Goal: Information Seeking & Learning: Compare options

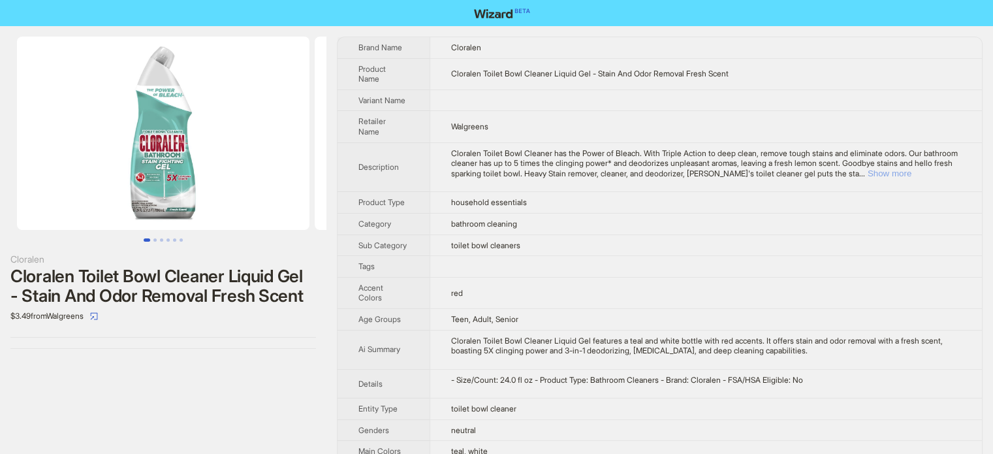
click at [911, 168] on button "Show more" at bounding box center [889, 173] width 44 height 10
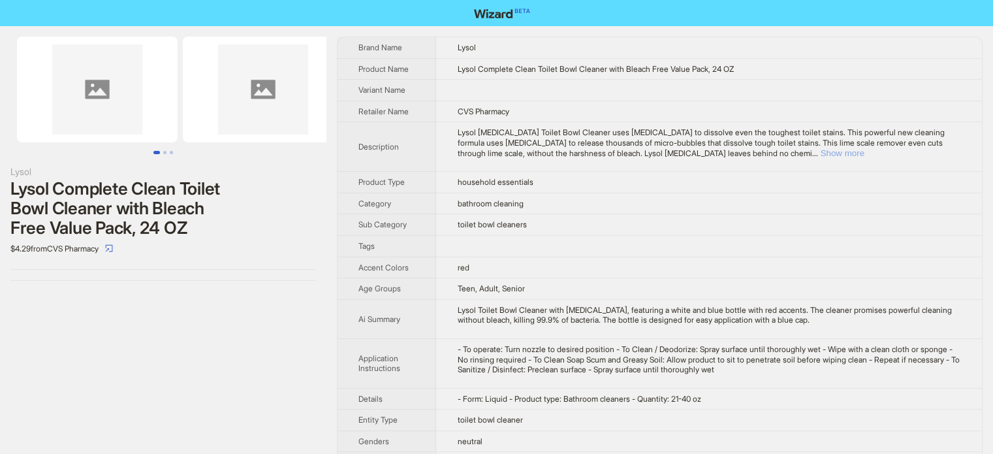
click at [864, 150] on button "Show more" at bounding box center [842, 153] width 44 height 10
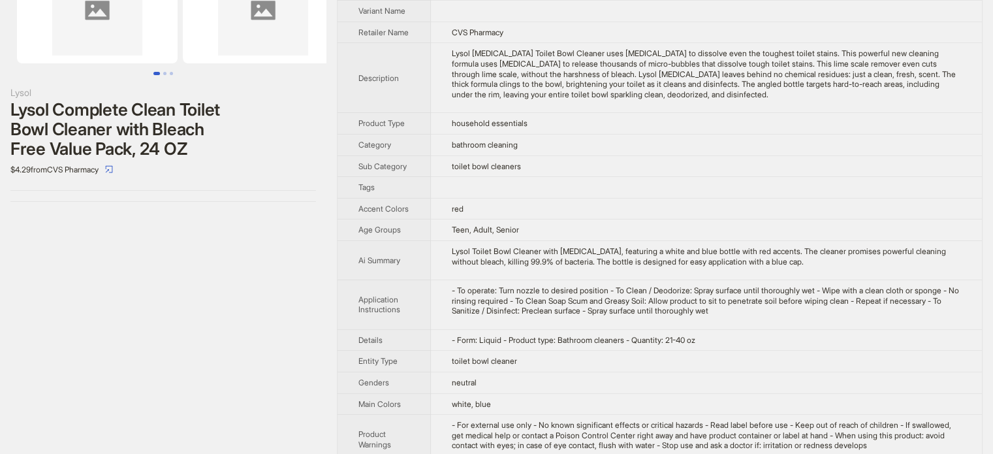
scroll to position [48, 0]
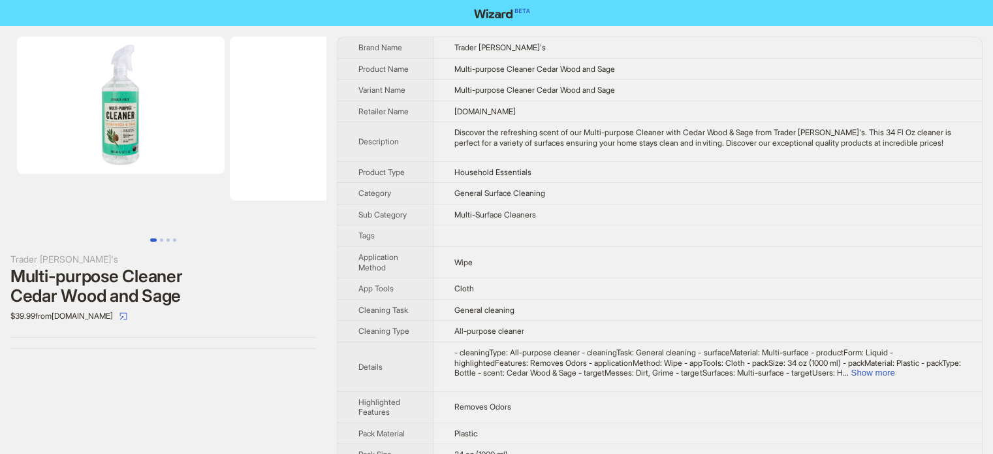
click at [120, 110] on img at bounding box center [121, 105] width 208 height 137
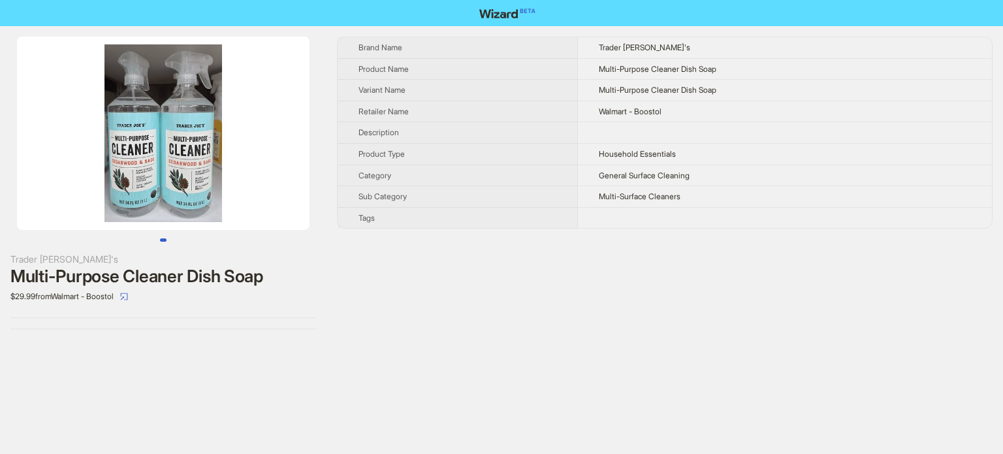
click at [189, 125] on img at bounding box center [163, 133] width 292 height 193
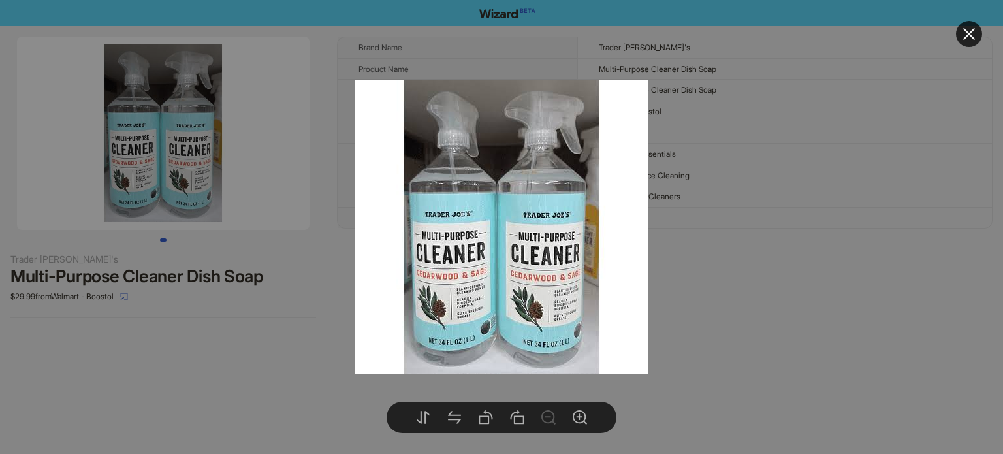
click at [295, 305] on div at bounding box center [501, 227] width 1003 height 454
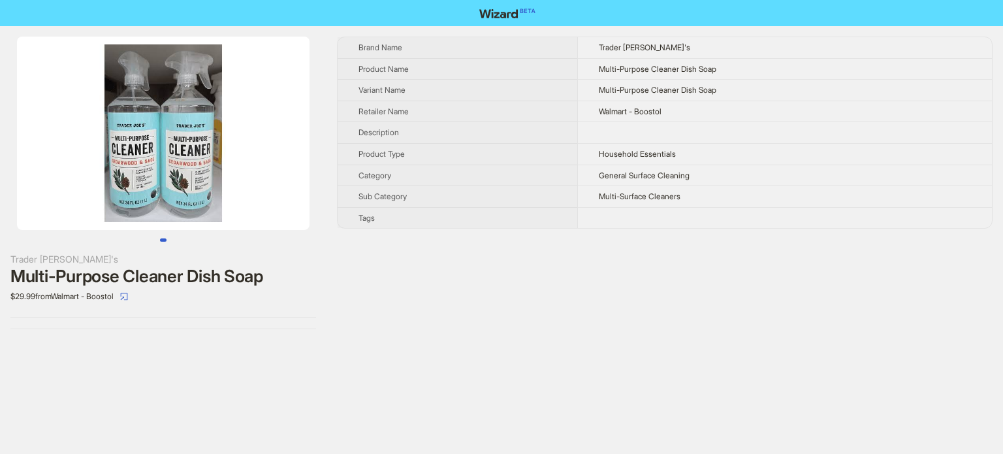
click at [200, 117] on img at bounding box center [163, 133] width 292 height 193
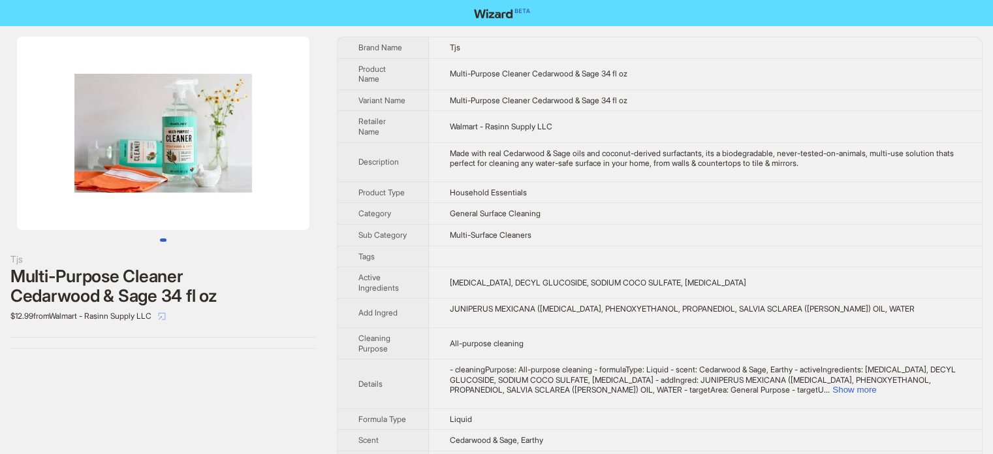
click at [166, 318] on icon "select" at bounding box center [162, 316] width 8 height 8
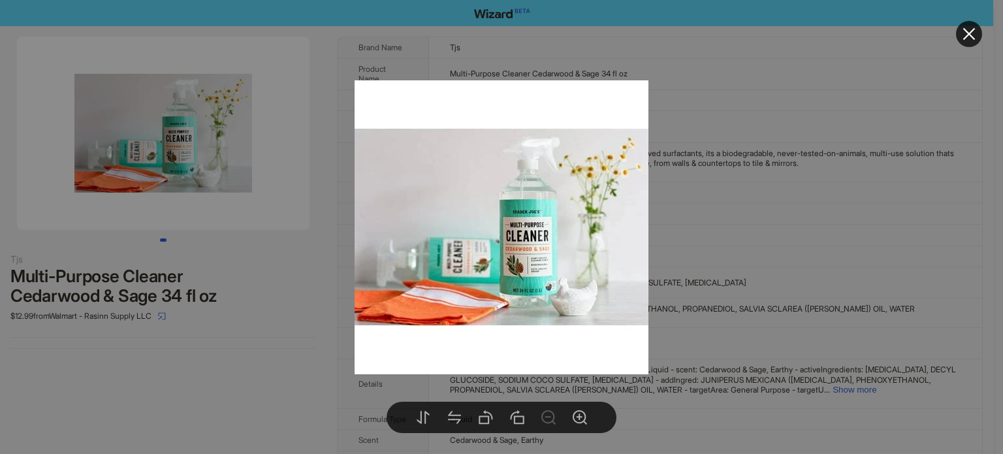
click at [528, 225] on img at bounding box center [501, 227] width 294 height 294
click at [528, 219] on img at bounding box center [501, 227] width 294 height 294
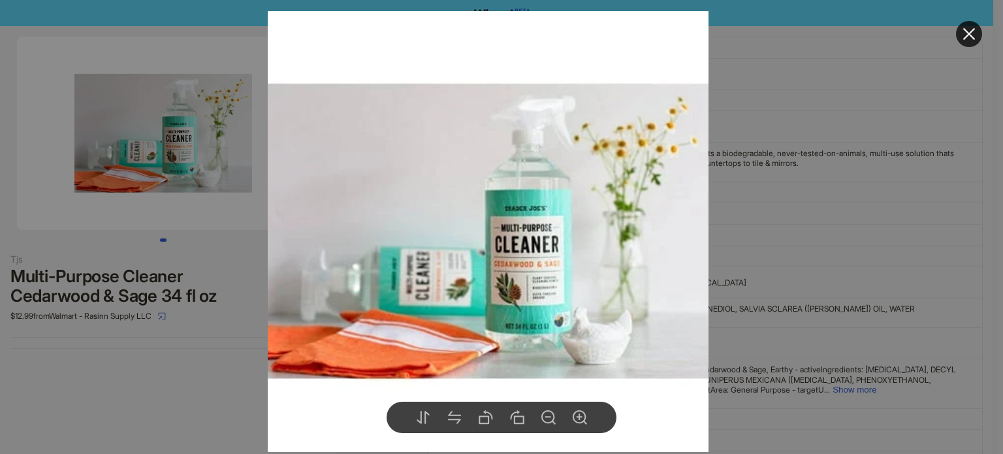
click at [528, 219] on img at bounding box center [488, 231] width 441 height 441
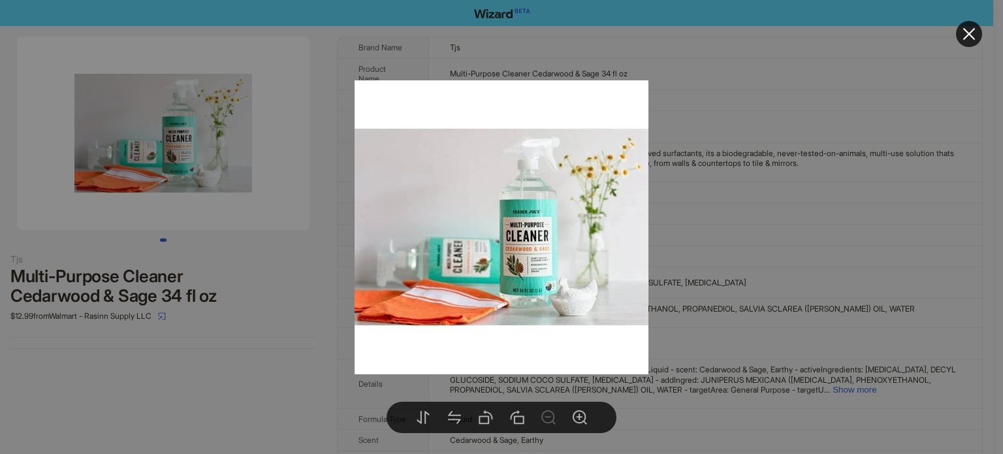
click at [178, 241] on div at bounding box center [501, 227] width 1003 height 454
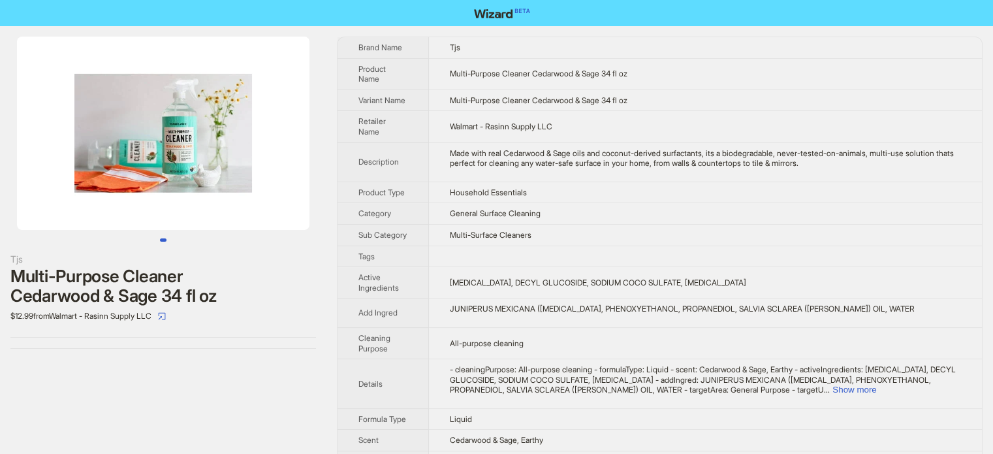
click at [178, 240] on ul at bounding box center [163, 239] width 326 height 3
click at [165, 112] on img at bounding box center [163, 133] width 292 height 193
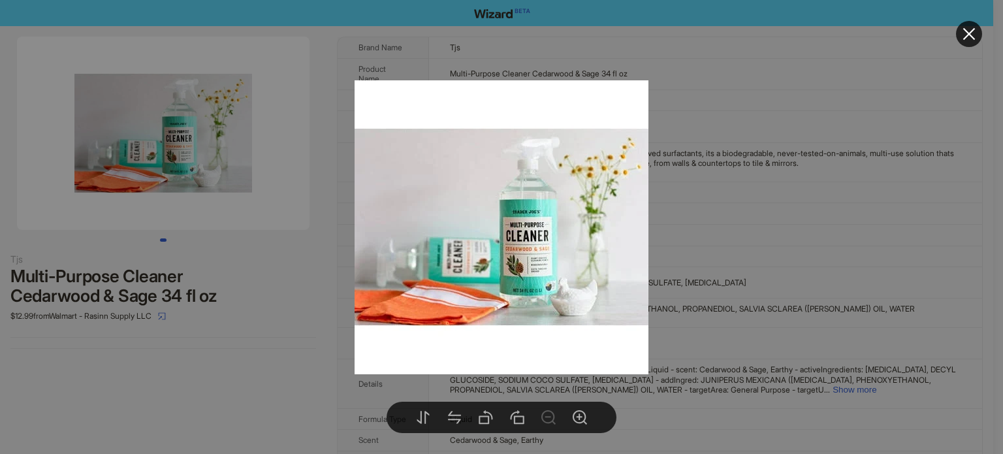
click at [251, 281] on div at bounding box center [501, 227] width 1003 height 454
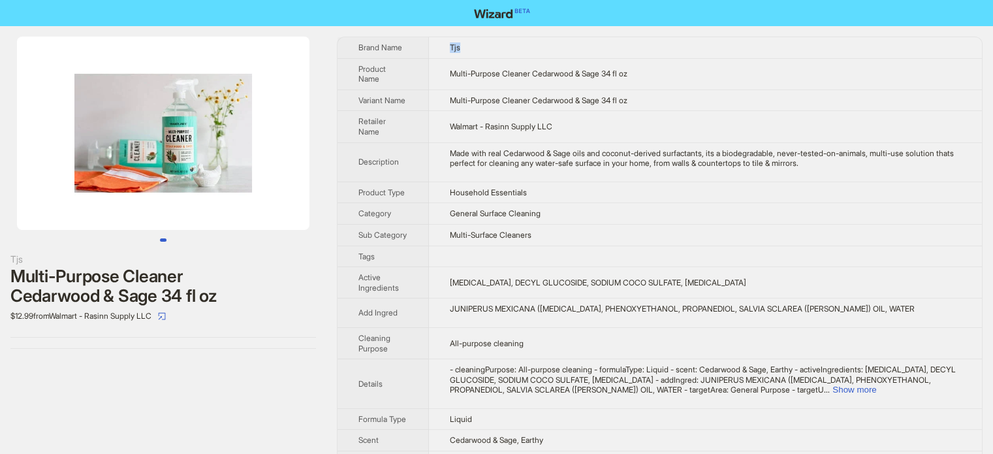
drag, startPoint x: 451, startPoint y: 49, endPoint x: 487, endPoint y: 42, distance: 36.6
click at [487, 42] on td "Tjs" at bounding box center [705, 47] width 553 height 21
click at [181, 113] on img at bounding box center [163, 133] width 292 height 193
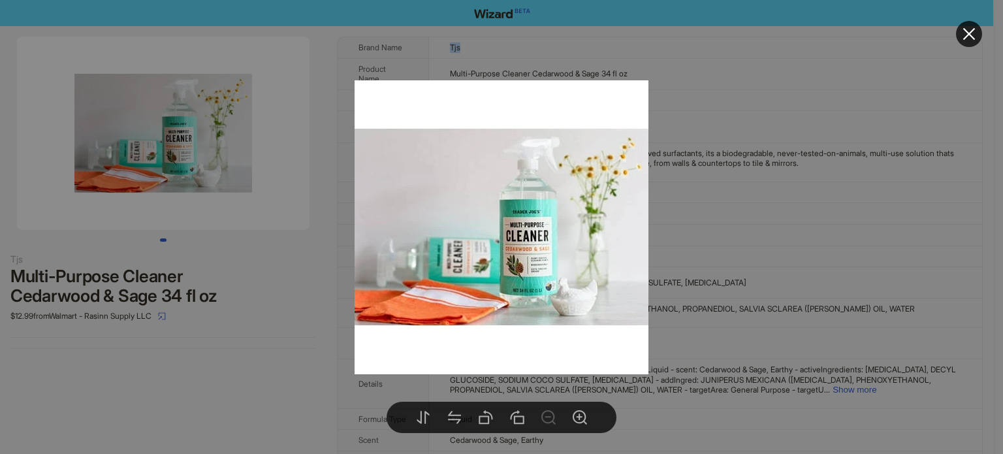
click at [538, 209] on img at bounding box center [501, 227] width 294 height 294
click at [274, 251] on div at bounding box center [501, 227] width 1003 height 454
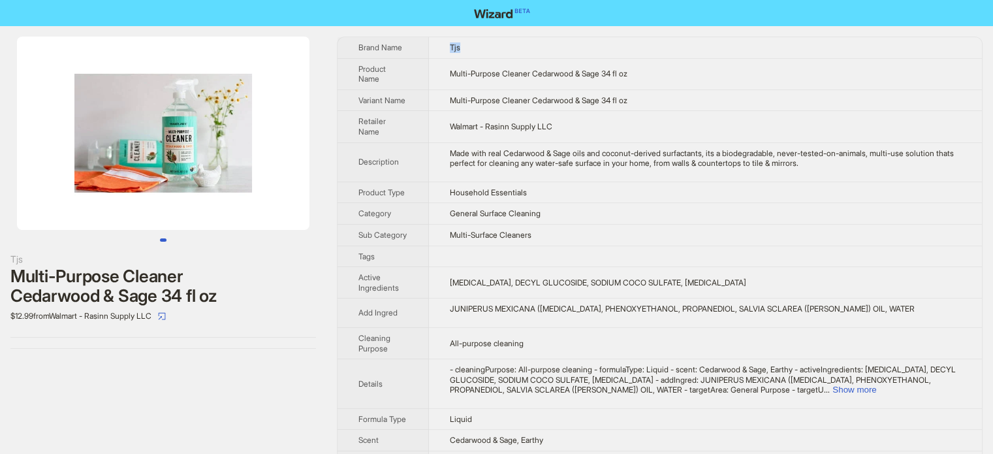
drag, startPoint x: 446, startPoint y: 49, endPoint x: 483, endPoint y: 46, distance: 36.6
click at [483, 46] on td "Tjs" at bounding box center [705, 47] width 553 height 21
click at [170, 112] on img at bounding box center [163, 133] width 292 height 193
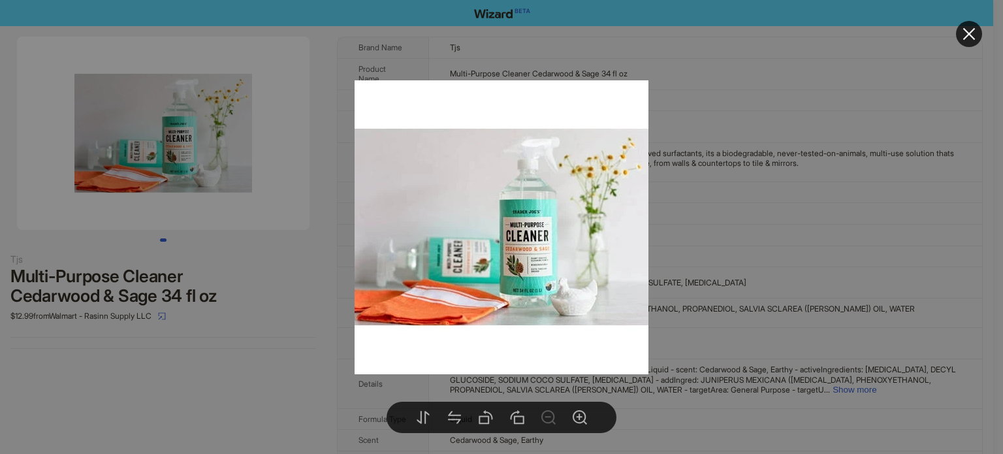
click at [223, 293] on div at bounding box center [501, 227] width 1003 height 454
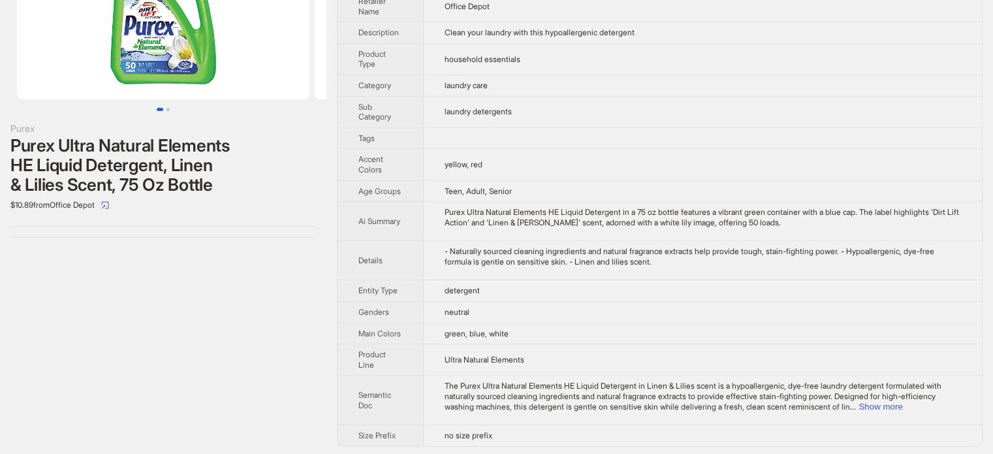
scroll to position [131, 0]
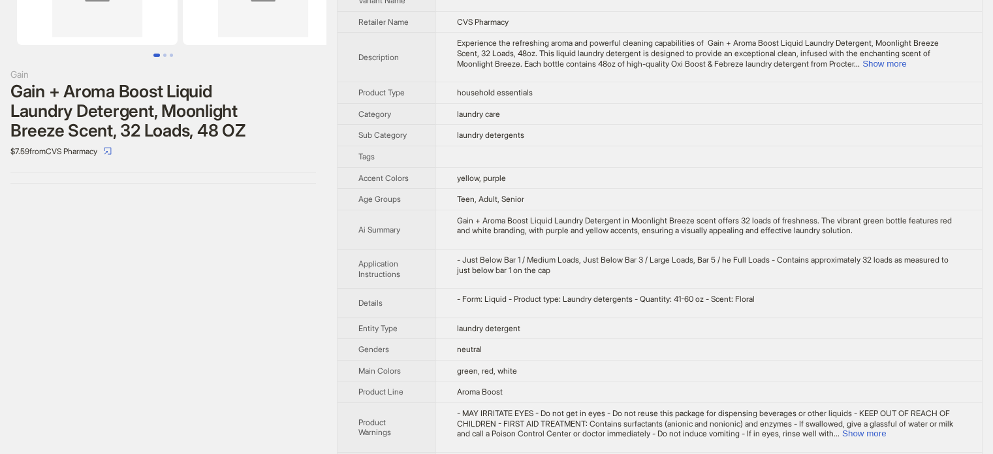
scroll to position [131, 0]
